Goal: Feedback & Contribution: Contribute content

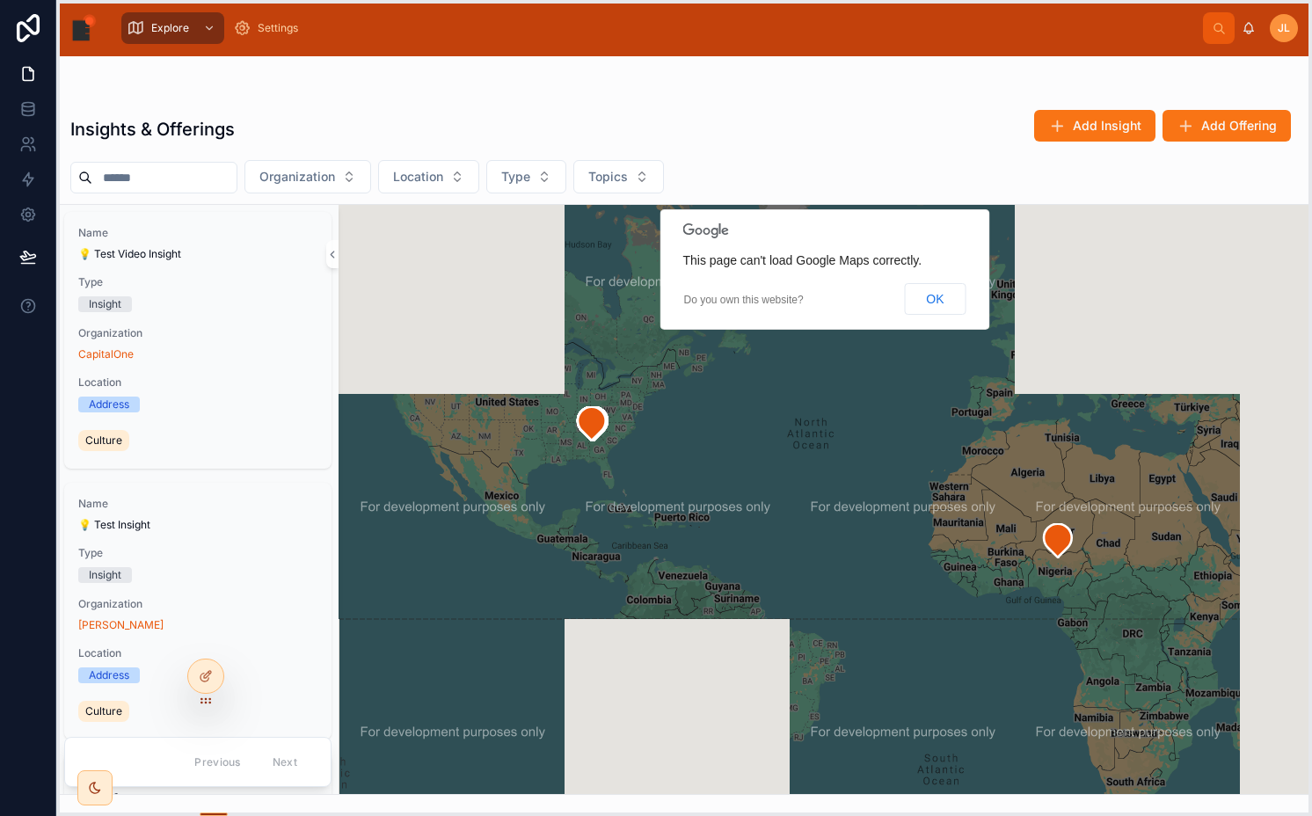
drag, startPoint x: 195, startPoint y: 10, endPoint x: 203, endPoint y: 718, distance: 708.7
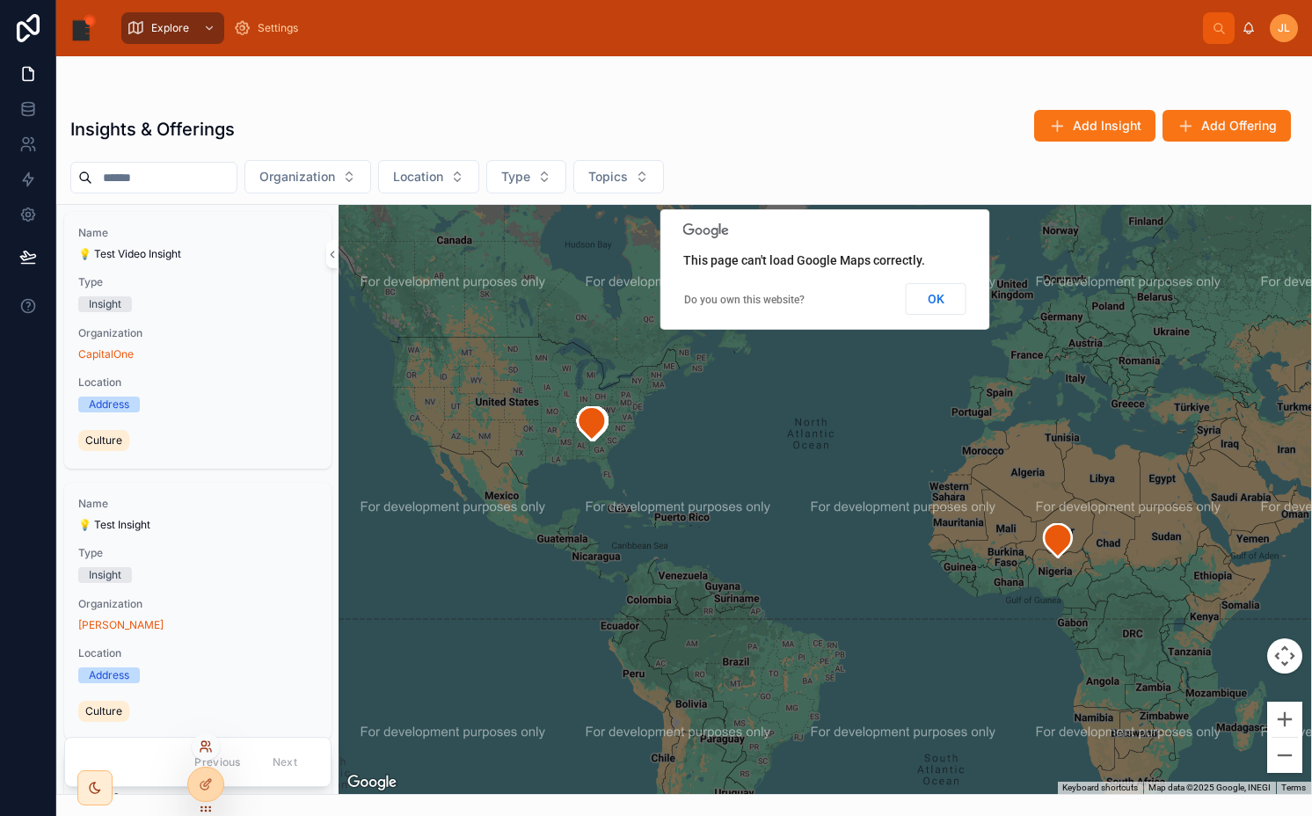
click at [203, 745] on icon at bounding box center [206, 746] width 14 height 14
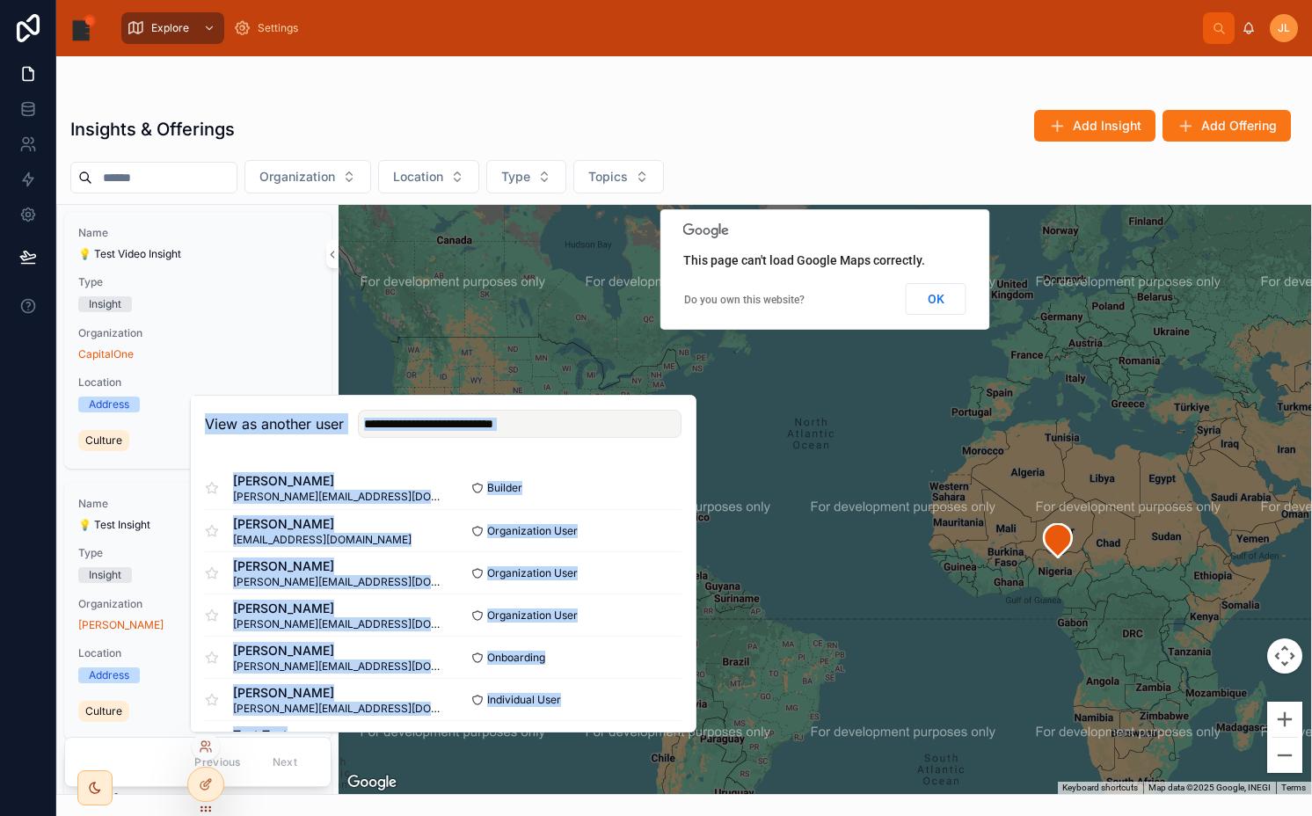
click at [564, 448] on div "View as another user" at bounding box center [443, 424] width 505 height 57
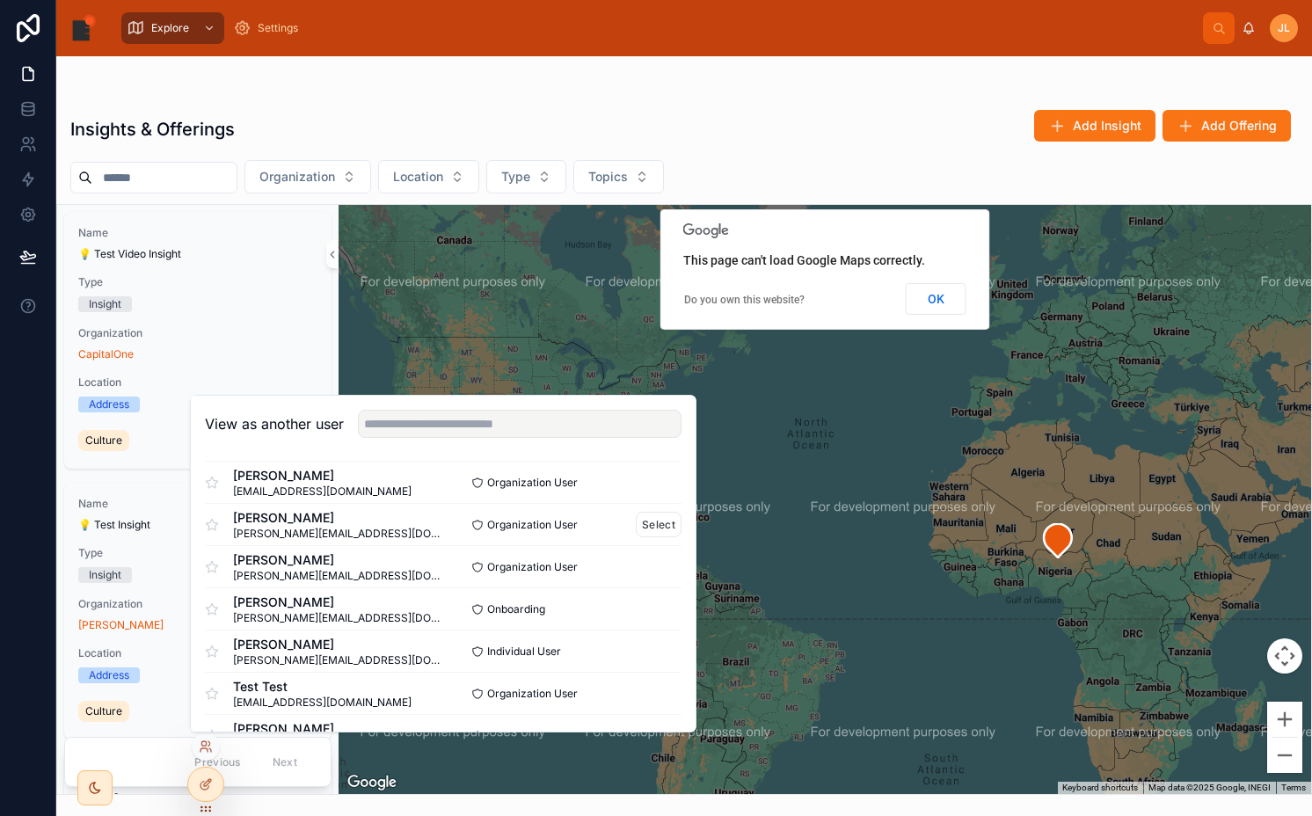
scroll to position [67, 0]
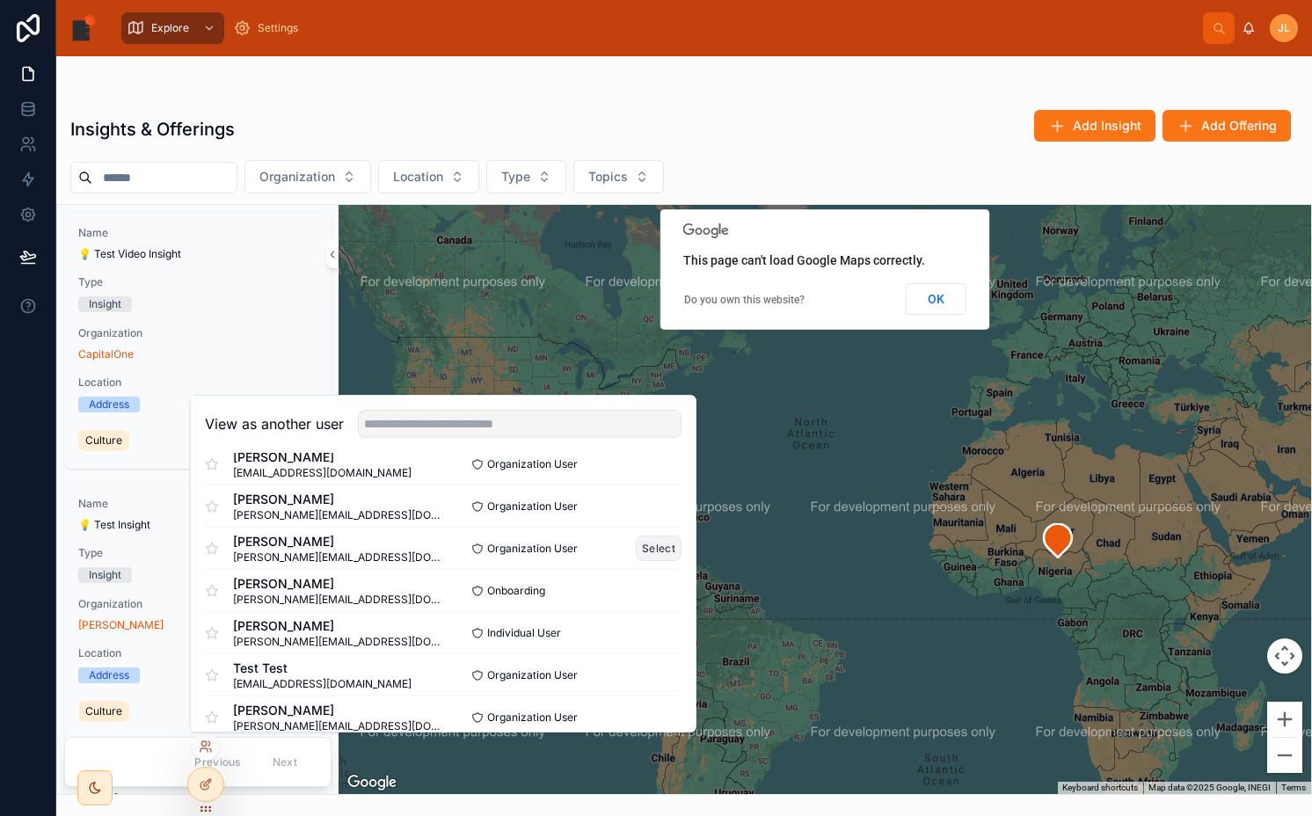
click at [653, 550] on button "Select" at bounding box center [659, 547] width 46 height 25
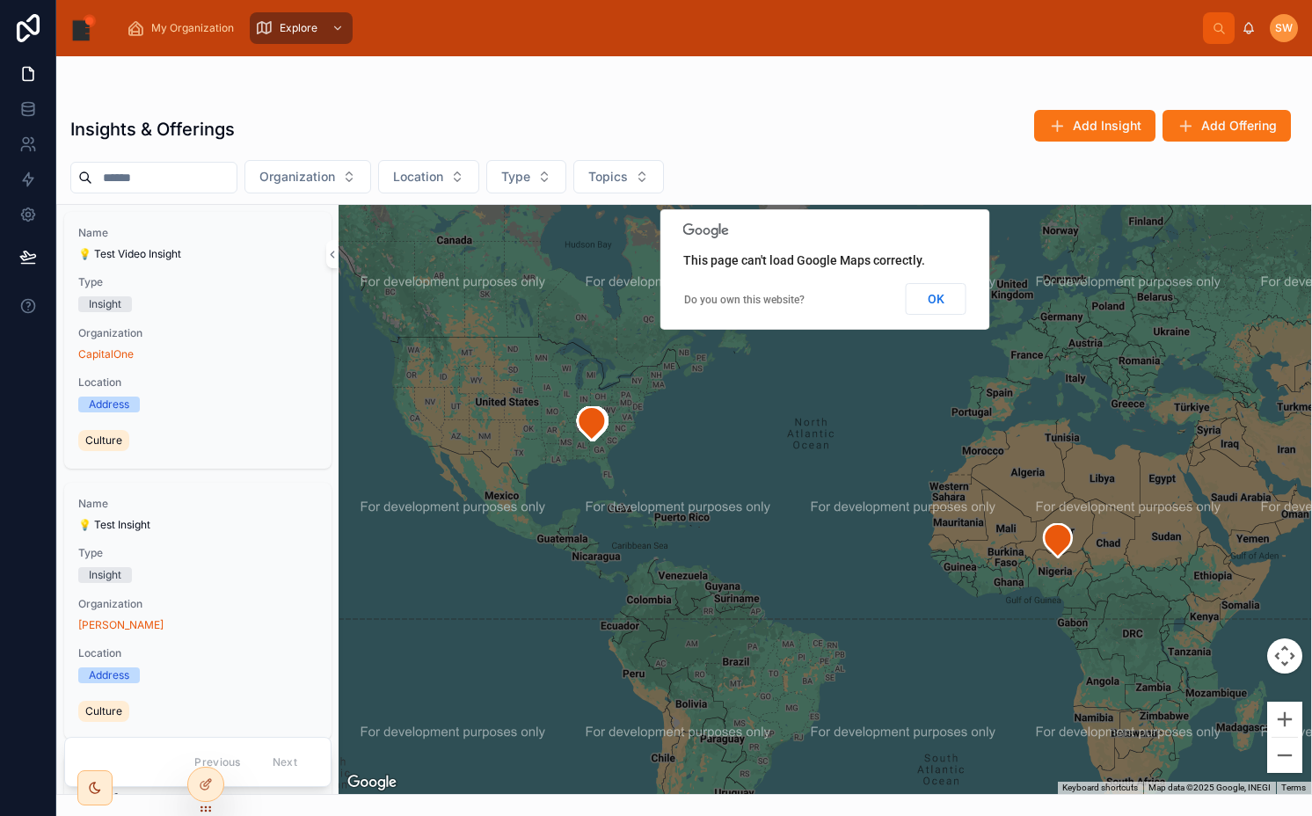
click at [168, 186] on input "text" at bounding box center [164, 177] width 144 height 25
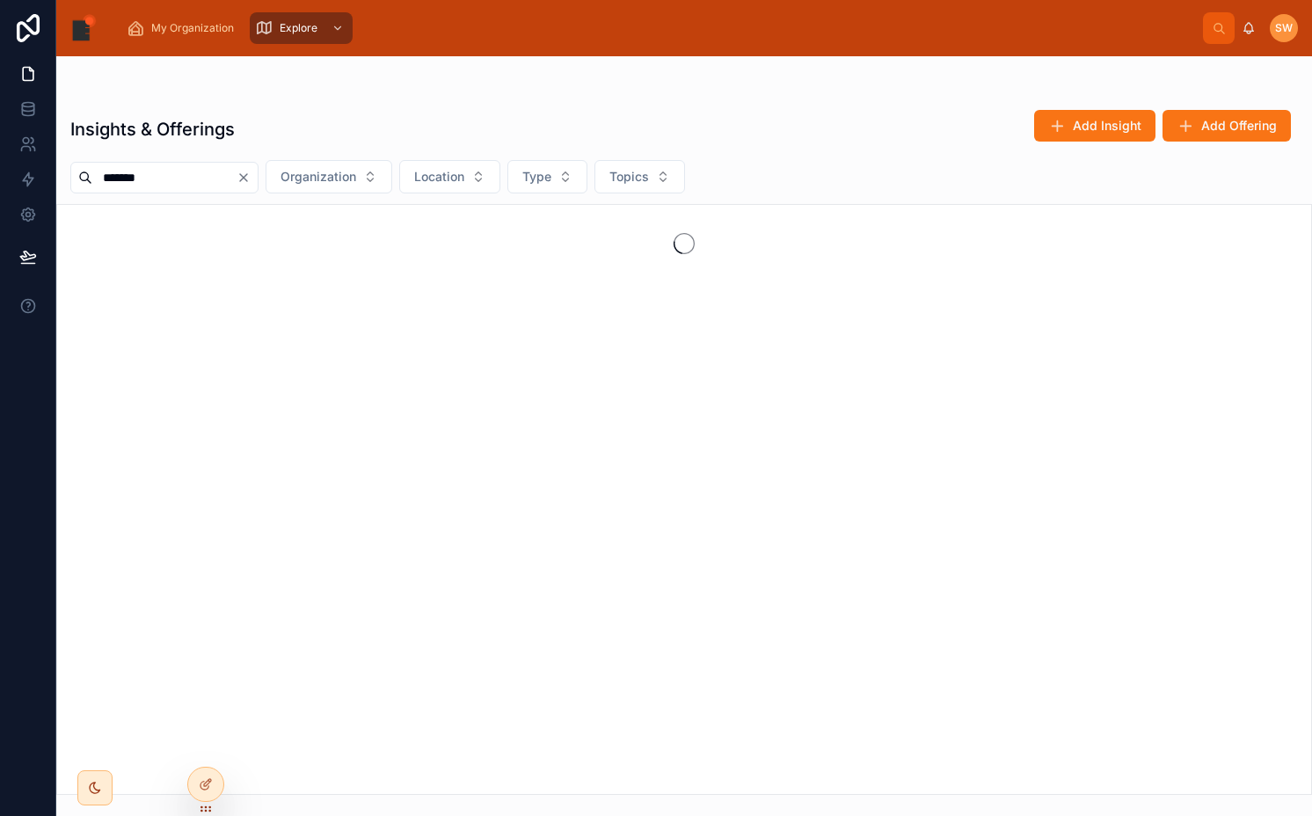
type input "*******"
click at [281, 127] on div "Insights & Offerings Add Insight Add Offering" at bounding box center [683, 129] width 1227 height 40
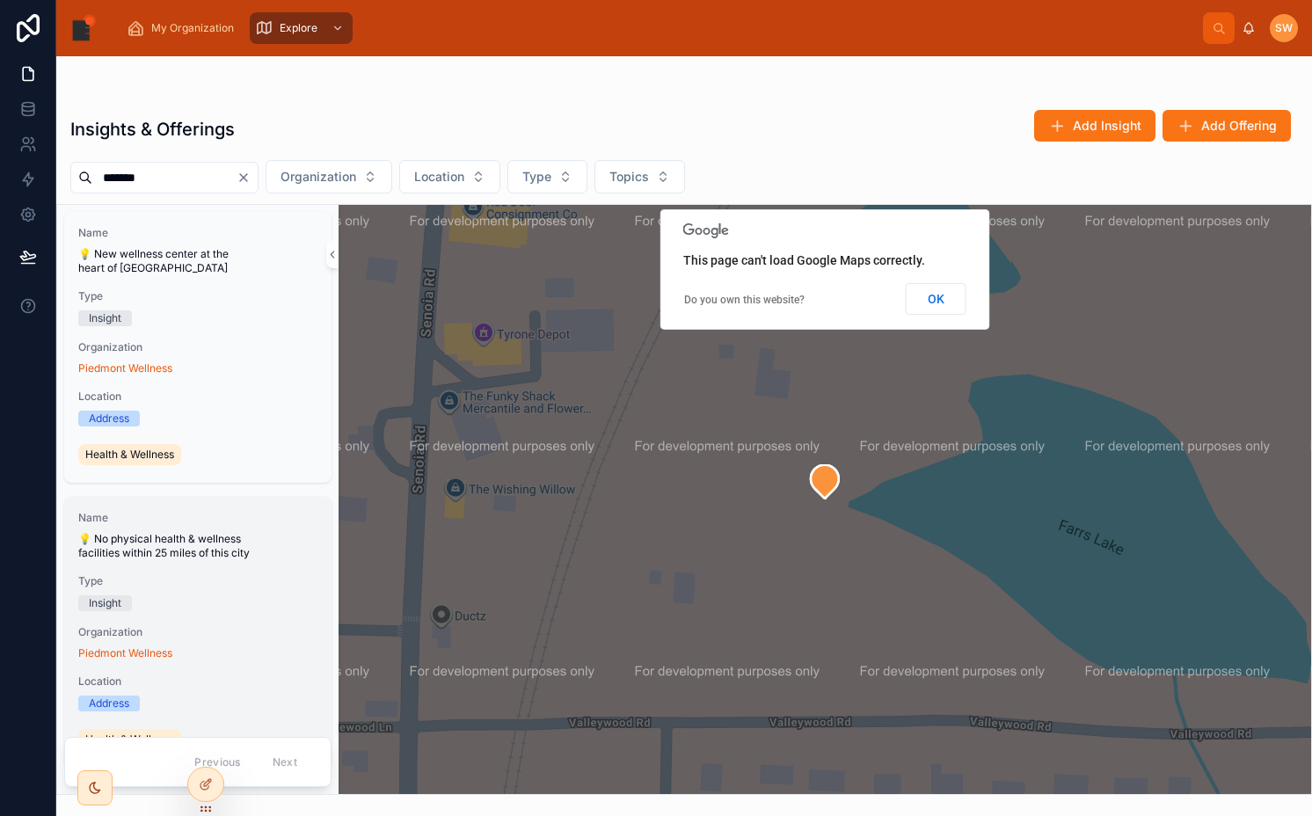
click at [185, 578] on span "Type" at bounding box center [197, 581] width 239 height 14
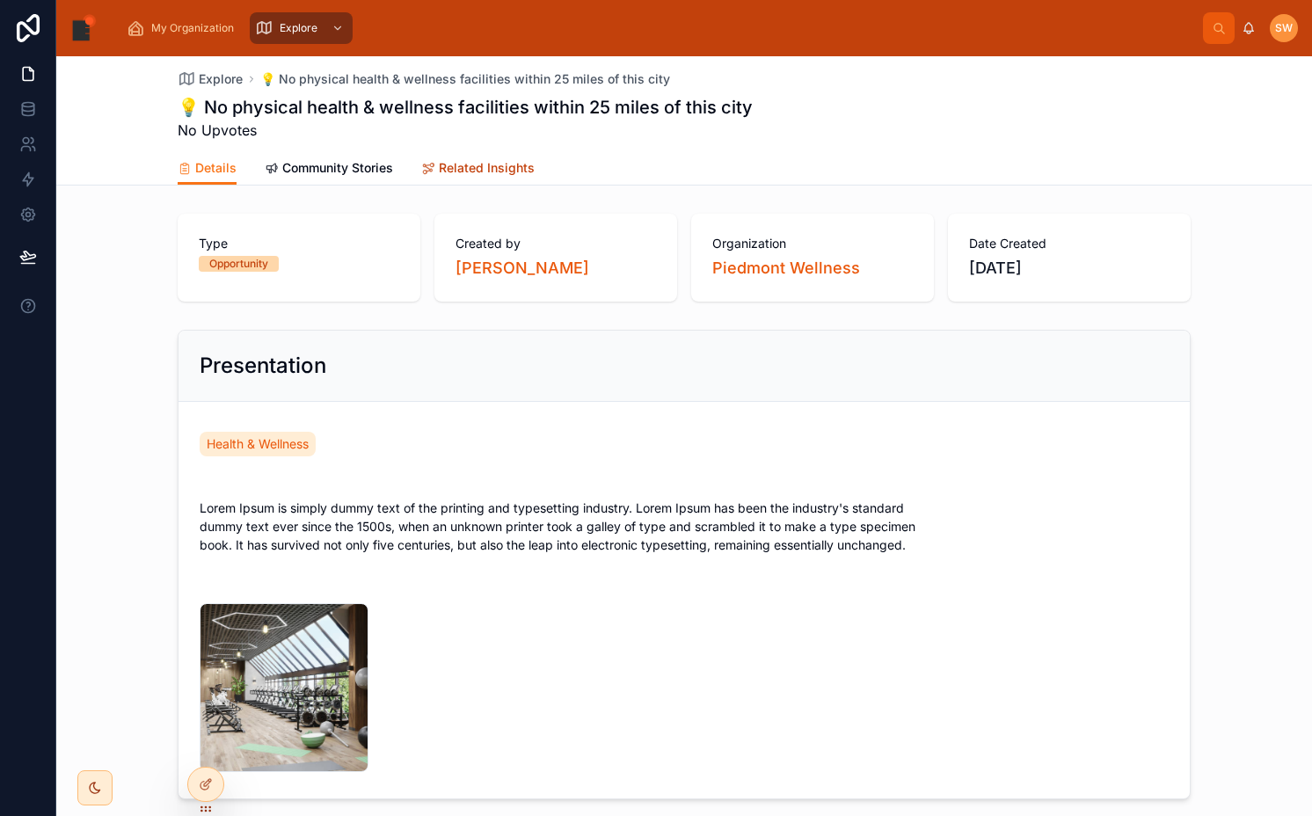
click at [484, 169] on span "Related Insights" at bounding box center [487, 168] width 96 height 18
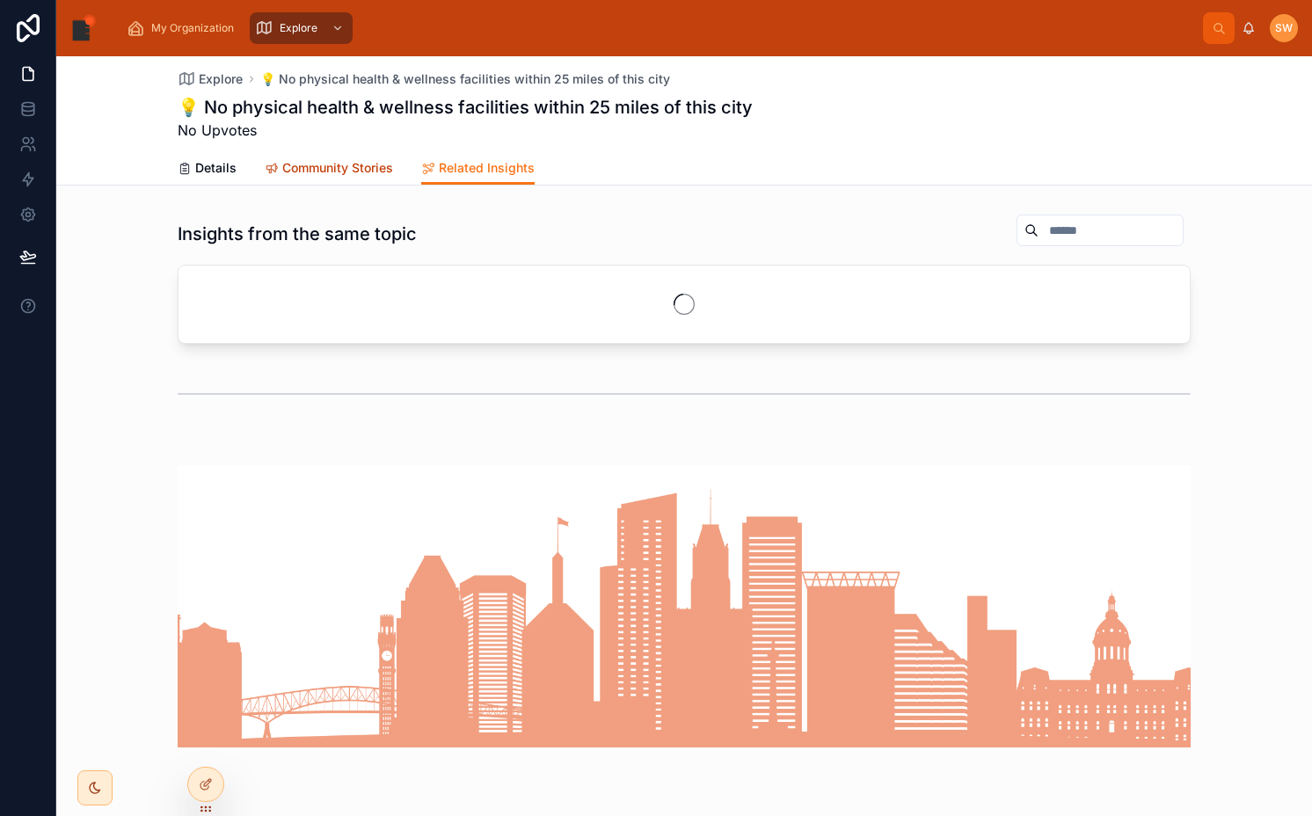
click at [330, 169] on span "Community Stories" at bounding box center [337, 168] width 111 height 18
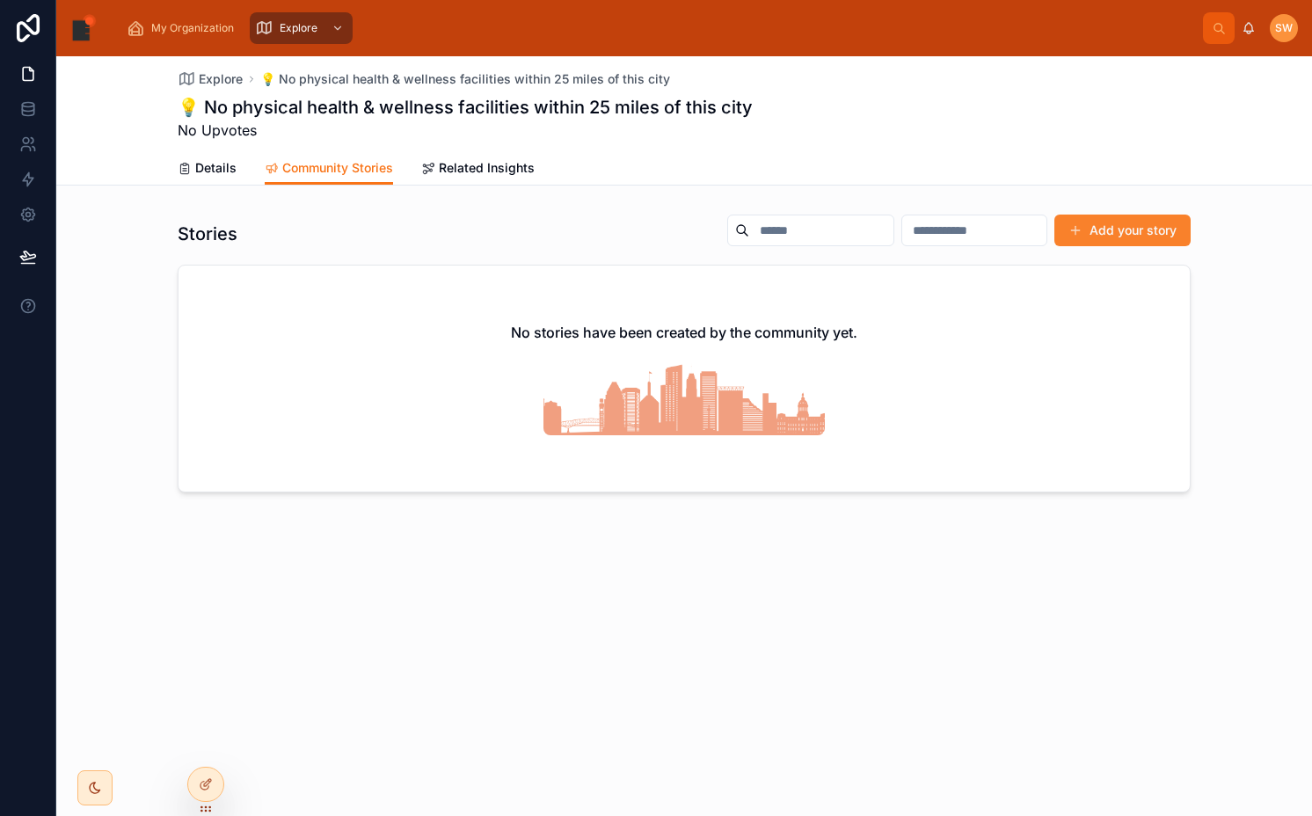
click at [1151, 228] on button "Add your story" at bounding box center [1122, 231] width 136 height 32
